Goal: Find specific page/section: Find specific page/section

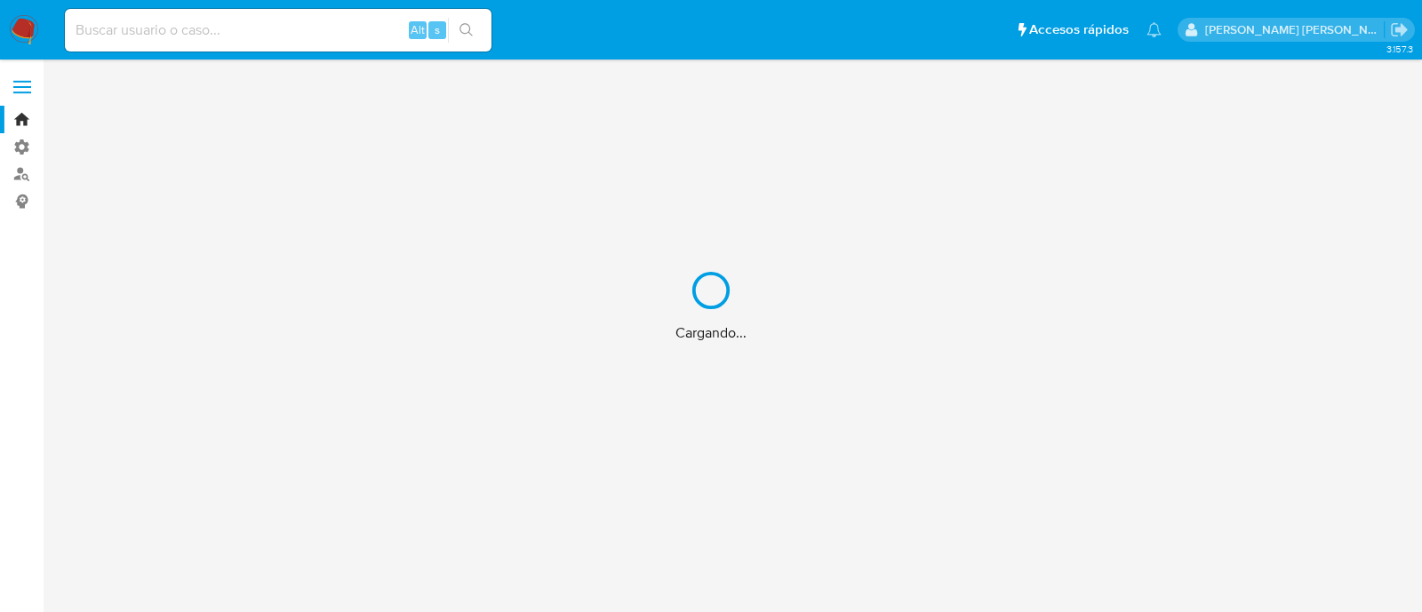
click at [23, 119] on div "Cargando..." at bounding box center [711, 306] width 1422 height 612
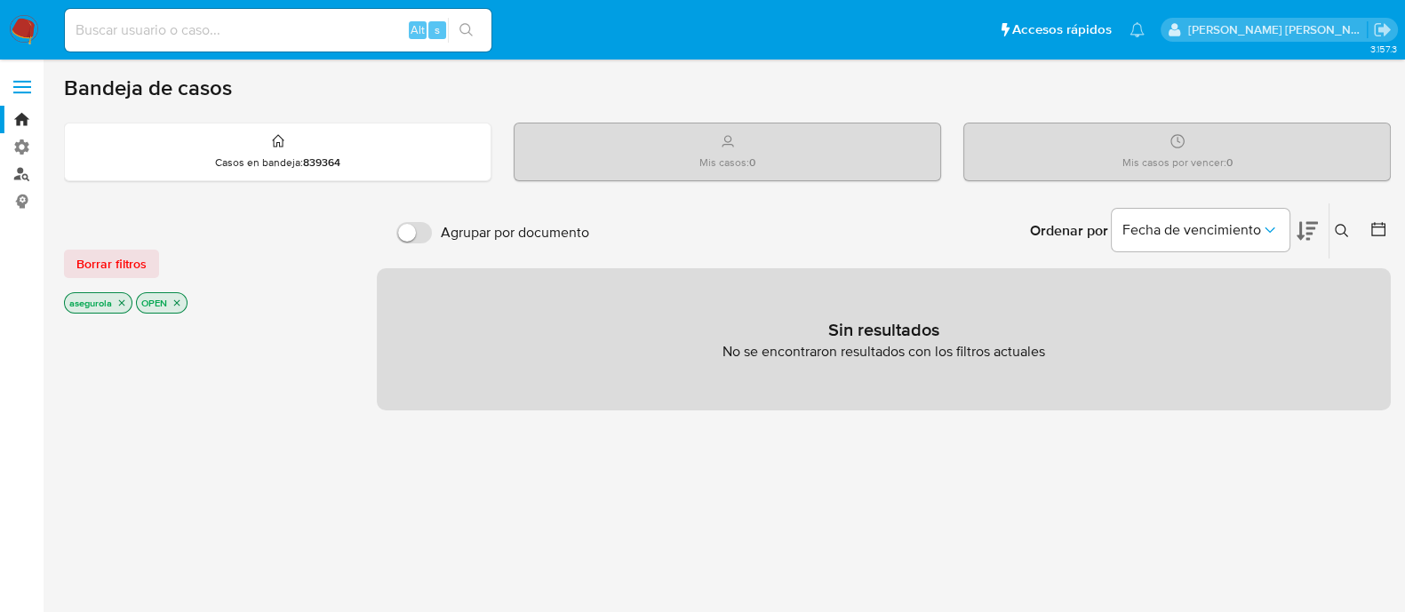
click at [25, 173] on link "Buscador de personas" at bounding box center [105, 175] width 211 height 28
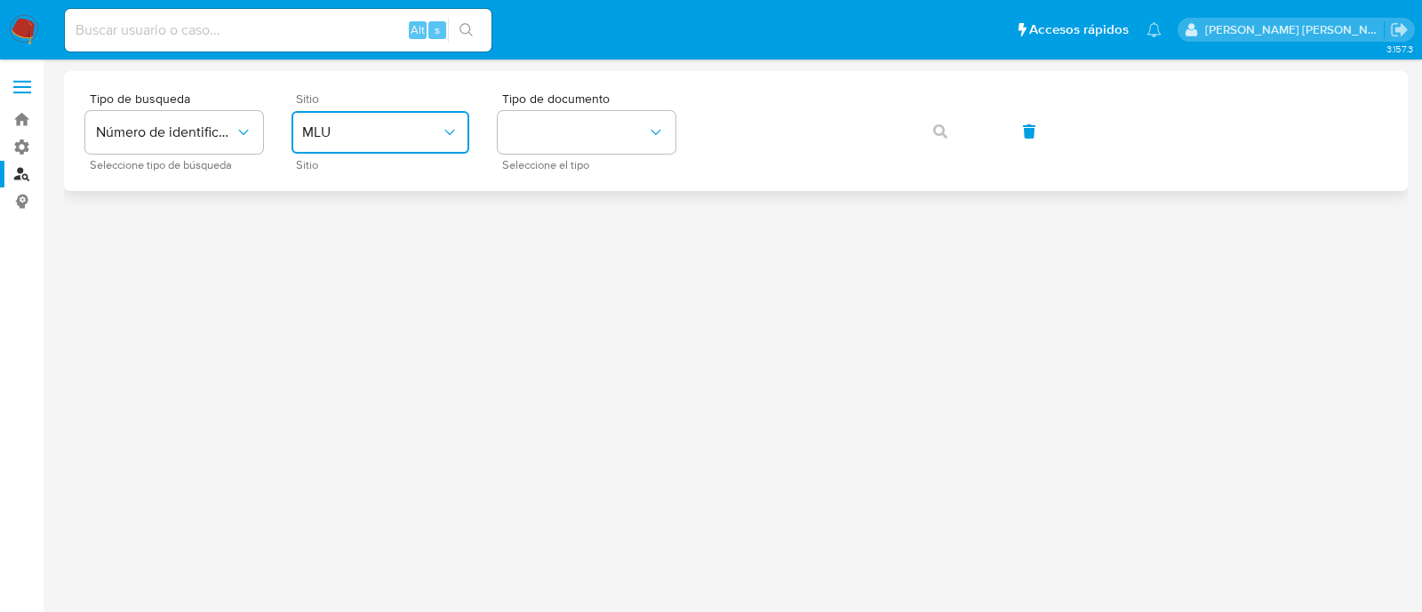
click at [449, 139] on icon "site_id" at bounding box center [450, 132] width 18 height 18
